Goal: Find specific page/section: Find specific page/section

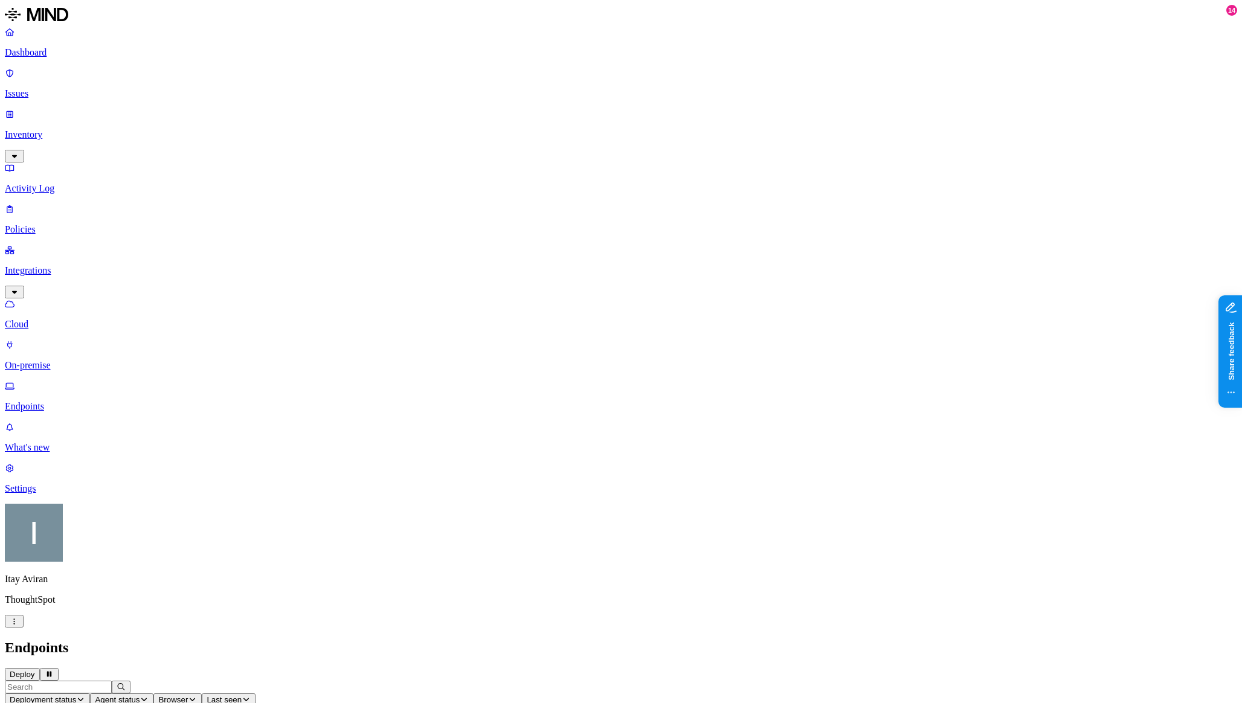
click at [153, 694] on button "Agent status" at bounding box center [121, 700] width 63 height 13
click at [377, 114] on div "Offline" at bounding box center [412, 106] width 118 height 22
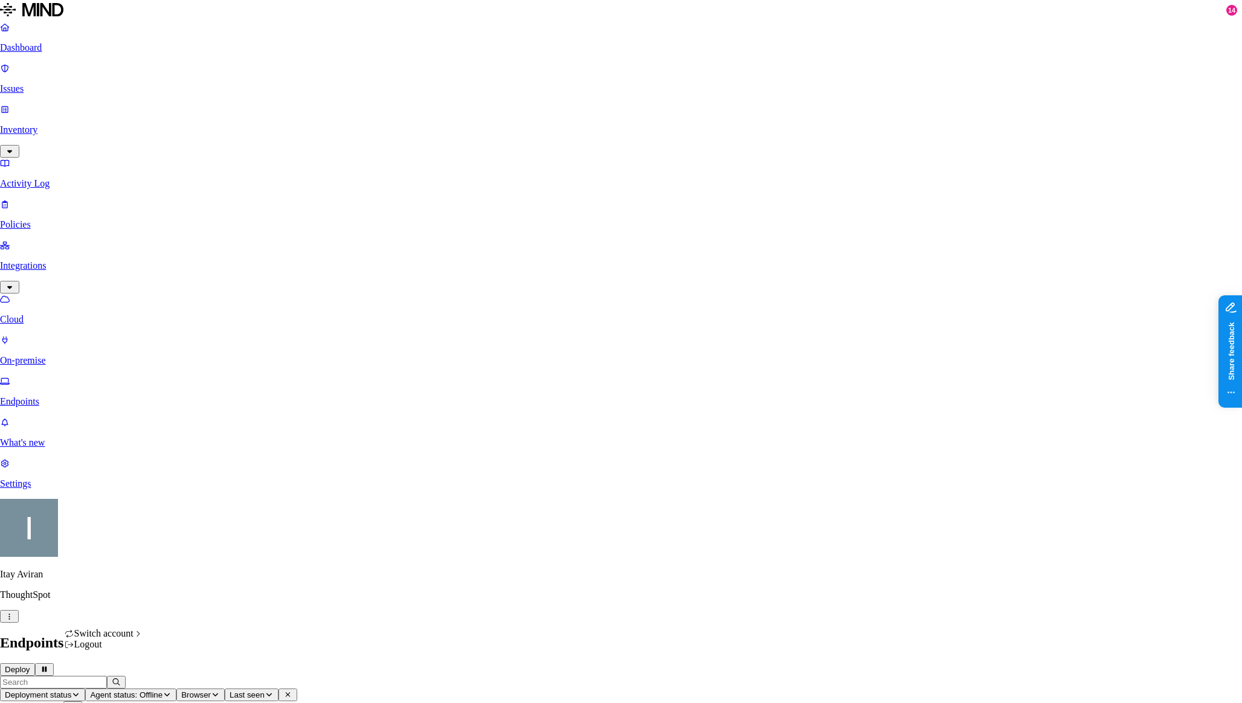
click at [202, 596] on div "Spirent" at bounding box center [194, 590] width 61 height 11
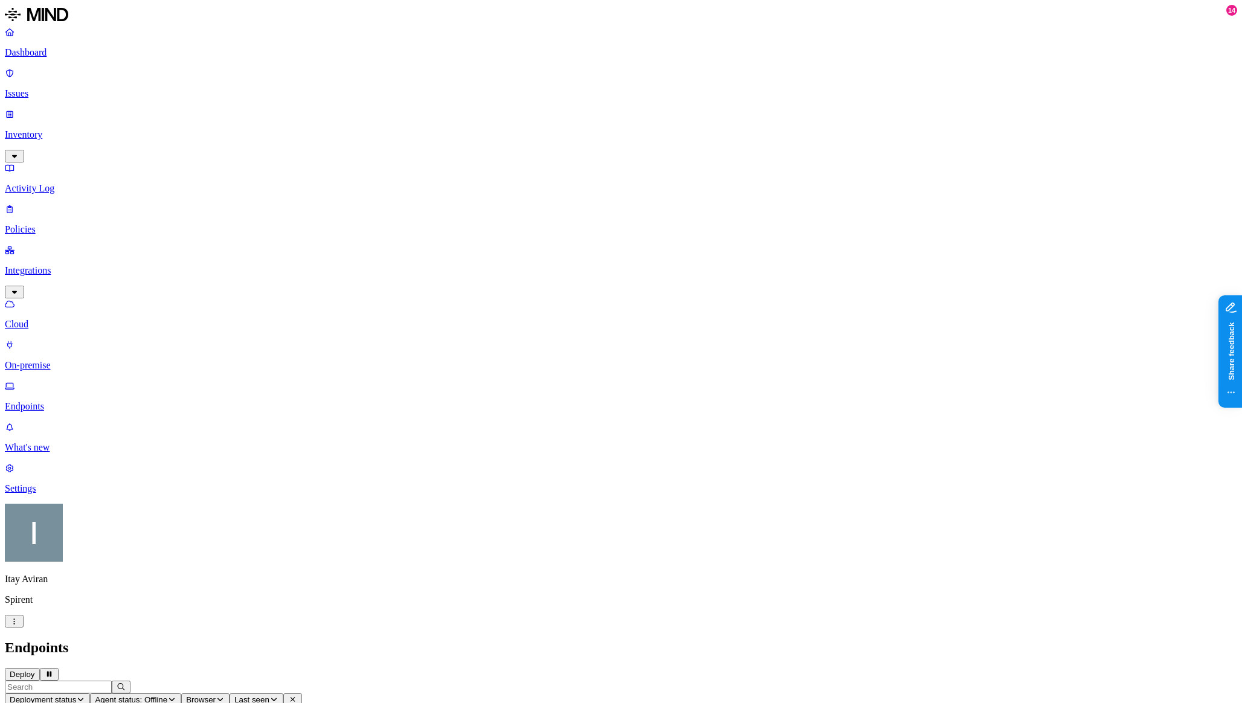
click at [167, 695] on span "Agent status: Offline" at bounding box center [131, 699] width 73 height 9
click at [375, 108] on div "Offline" at bounding box center [412, 113] width 118 height 11
click at [845, 681] on header "Deployment status Agent status Browser Last seen 2,470 Endpoints" at bounding box center [621, 700] width 1233 height 38
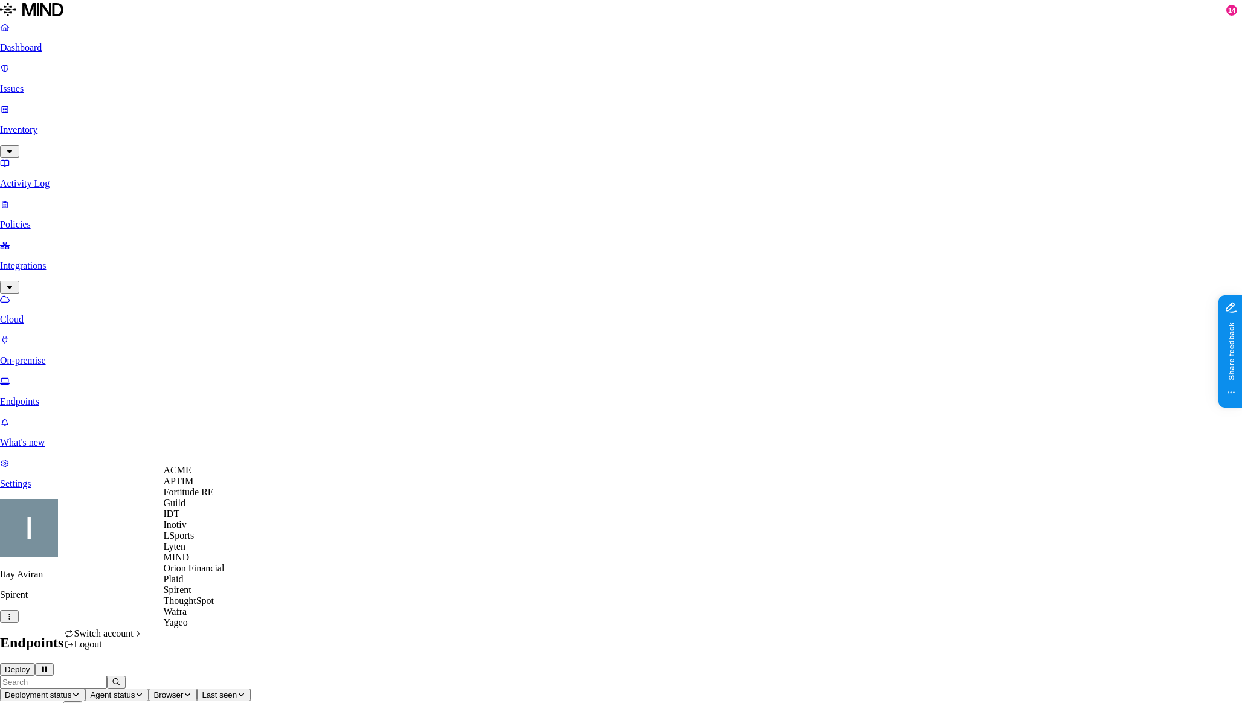
click at [196, 563] on div "MIND" at bounding box center [194, 557] width 61 height 11
